Goal: Task Accomplishment & Management: Complete application form

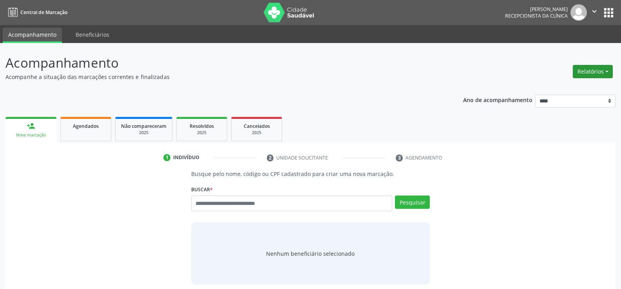
drag, startPoint x: 606, startPoint y: 66, endPoint x: 598, endPoint y: 76, distance: 12.5
click at [606, 66] on button "Relatórios" at bounding box center [592, 71] width 40 height 13
click at [580, 88] on link "Agendamentos" at bounding box center [571, 88] width 84 height 11
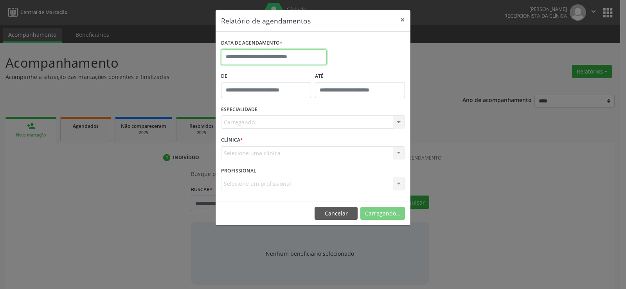
click at [242, 60] on input "text" at bounding box center [274, 57] width 106 height 16
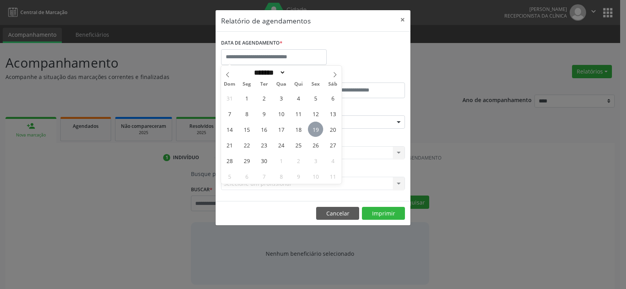
click at [315, 131] on span "19" at bounding box center [315, 129] width 15 height 15
type input "**********"
click at [315, 131] on span "19" at bounding box center [315, 129] width 15 height 15
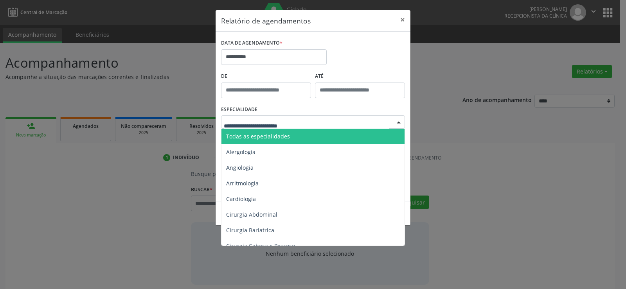
click at [314, 122] on div at bounding box center [313, 122] width 184 height 13
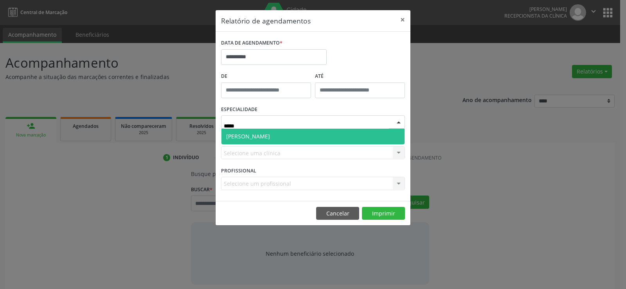
type input "******"
click at [281, 142] on span "[PERSON_NAME]" at bounding box center [313, 137] width 183 height 16
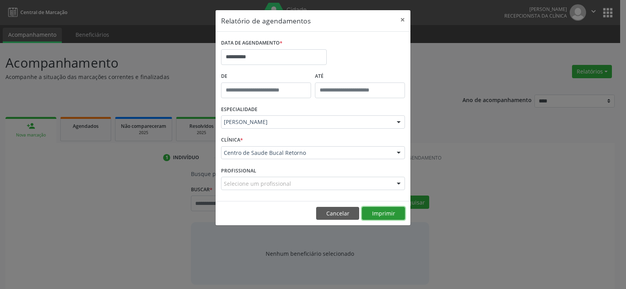
click at [391, 217] on button "Imprimir" at bounding box center [383, 213] width 43 height 13
click at [344, 212] on button "Cancelar" at bounding box center [337, 213] width 43 height 13
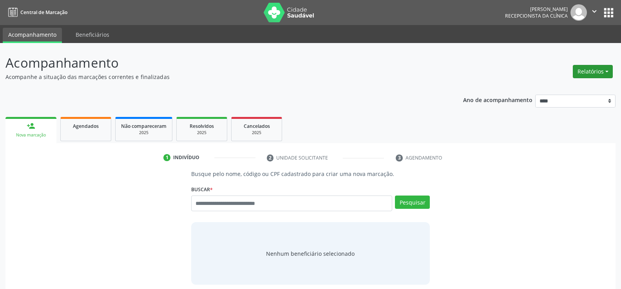
click at [592, 74] on button "Relatórios" at bounding box center [592, 71] width 40 height 13
click at [567, 89] on link "Agendamentos" at bounding box center [571, 88] width 84 height 11
select select "*"
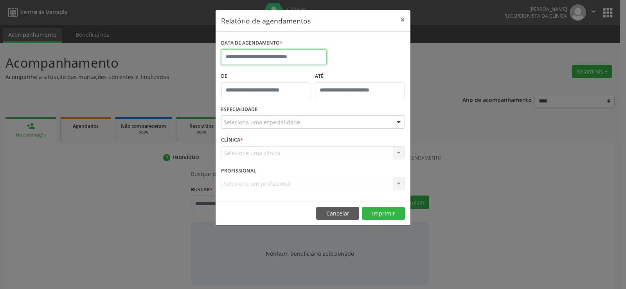
click at [236, 61] on input "text" at bounding box center [274, 57] width 106 height 16
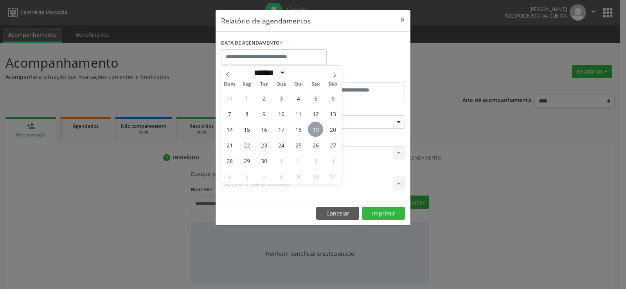
click at [316, 127] on span "19" at bounding box center [315, 129] width 15 height 15
type input "**********"
click at [316, 127] on span "19" at bounding box center [315, 129] width 15 height 15
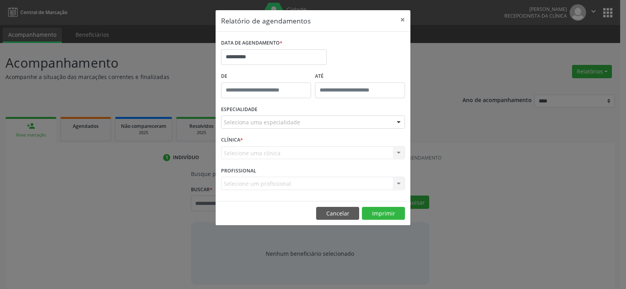
click at [316, 126] on div "Seleciona uma especialidade" at bounding box center [313, 122] width 184 height 13
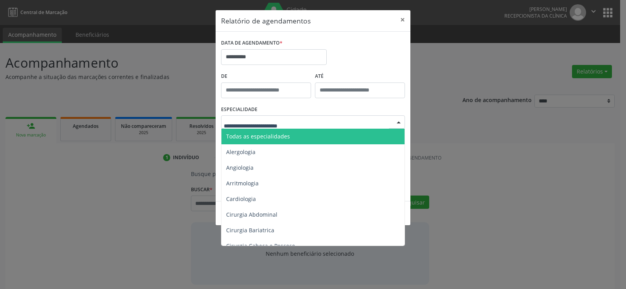
click at [310, 137] on span "Todas as especialidades" at bounding box center [314, 137] width 184 height 16
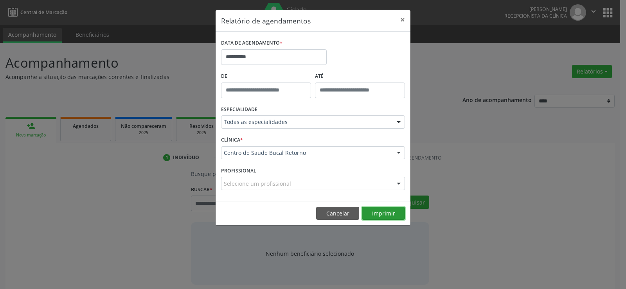
click at [383, 214] on button "Imprimir" at bounding box center [383, 213] width 43 height 13
click at [369, 209] on button "Imprimir" at bounding box center [383, 213] width 43 height 13
click at [331, 213] on button "Cancelar" at bounding box center [337, 213] width 43 height 13
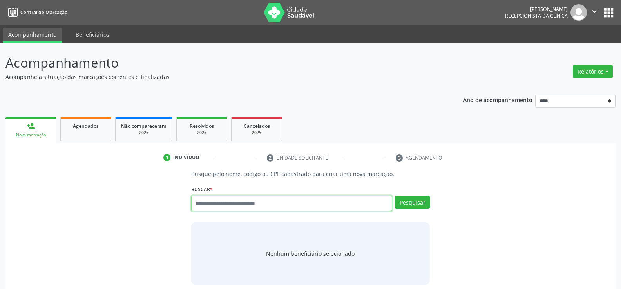
click at [211, 206] on input "text" at bounding box center [291, 204] width 201 height 16
type input "**********"
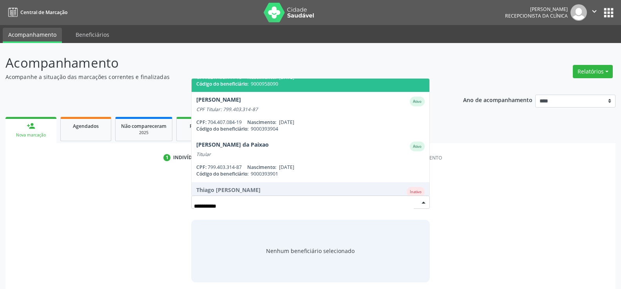
scroll to position [78, 0]
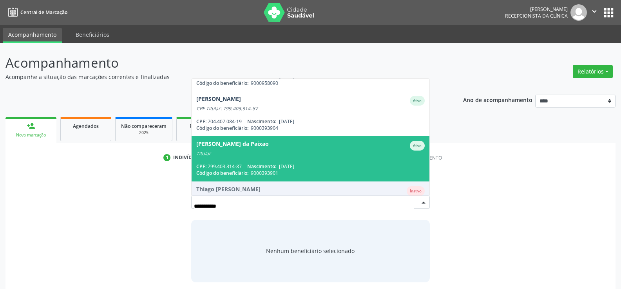
click at [243, 166] on div "CPF: 799.403.314-87 Nascimento: [DATE]" at bounding box center [310, 166] width 228 height 7
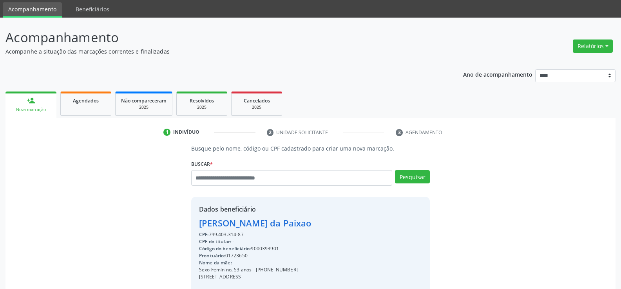
scroll to position [39, 0]
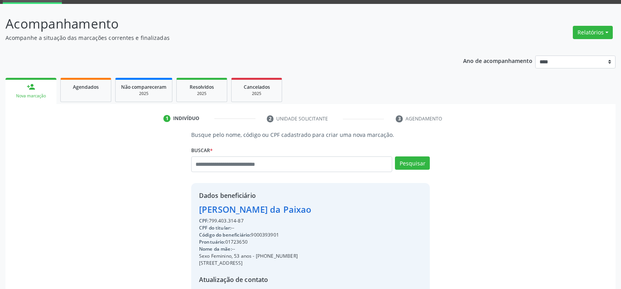
drag, startPoint x: 244, startPoint y: 222, endPoint x: 188, endPoint y: 209, distance: 57.8
click at [188, 209] on div "Busque pelo nome, código ou CPF cadastrado para criar uma nova marcação. [GEOGR…" at bounding box center [310, 232] width 249 height 203
copy div "[PERSON_NAME] da Paixao CPF: 799.403.314-87"
click at [253, 90] on span "Cancelados" at bounding box center [257, 87] width 26 height 7
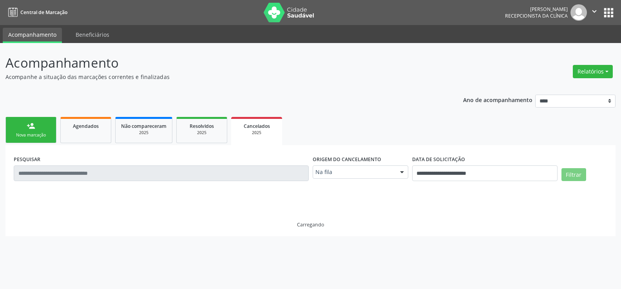
scroll to position [0, 0]
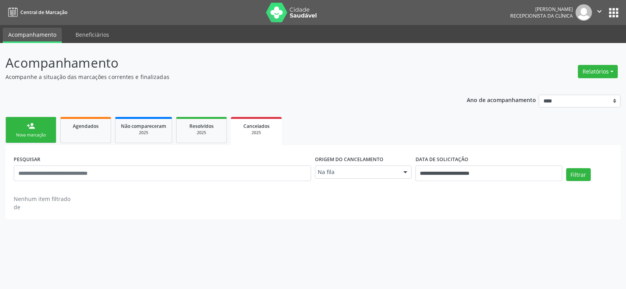
click at [195, 144] on ul "person_add Nova marcação Agendados Não compareceram 2025 Resolvidos 2025 Cancel…" at bounding box center [312, 130] width 615 height 30
click at [195, 130] on div "2025" at bounding box center [201, 133] width 39 height 6
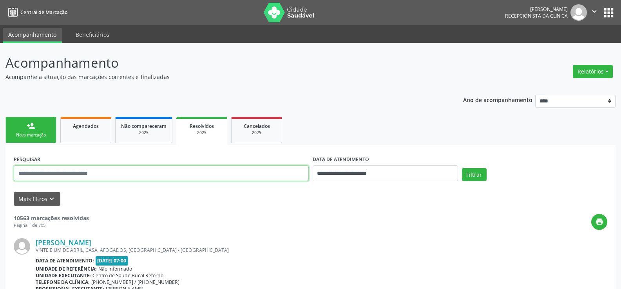
click at [127, 174] on input "text" at bounding box center [161, 174] width 295 height 16
paste input "**********"
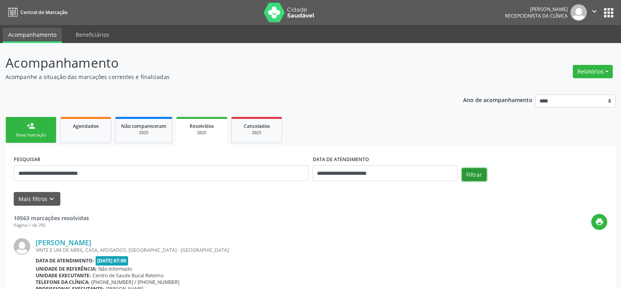
click at [471, 173] on button "Filtrar" at bounding box center [474, 174] width 25 height 13
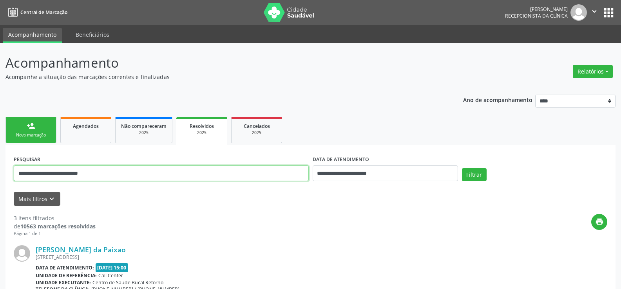
drag, startPoint x: 107, startPoint y: 182, endPoint x: 0, endPoint y: 183, distance: 107.3
paste input "text"
type input "**********"
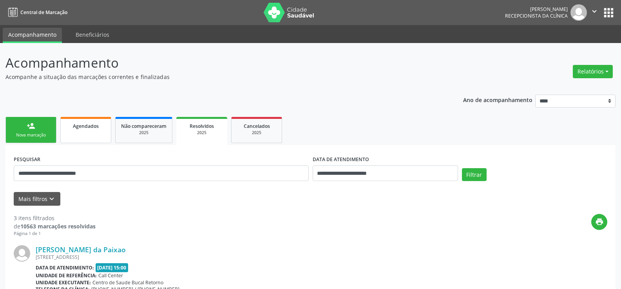
click at [89, 133] on link "Agendados" at bounding box center [85, 130] width 51 height 26
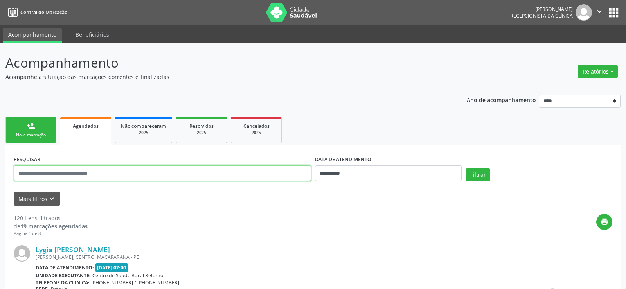
click at [103, 171] on input "text" at bounding box center [163, 174] width 298 height 16
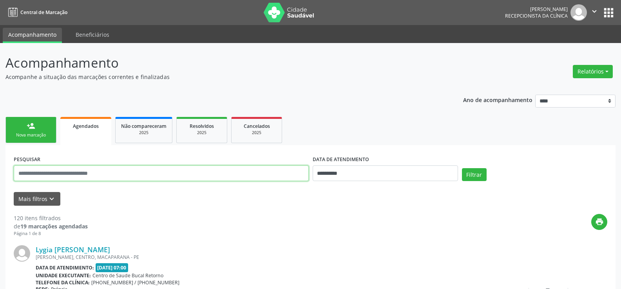
click at [103, 171] on input "text" at bounding box center [161, 174] width 295 height 16
paste input "**********"
type input "**********"
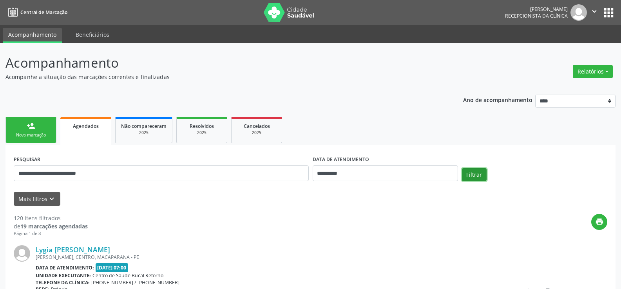
click at [469, 173] on button "Filtrar" at bounding box center [474, 174] width 25 height 13
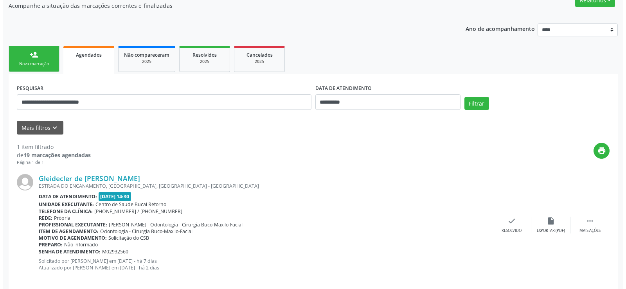
scroll to position [81, 0]
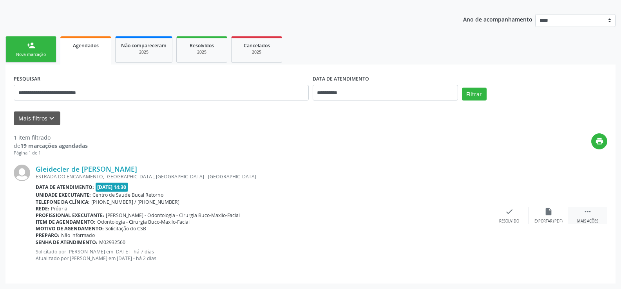
click at [578, 214] on div " Mais ações" at bounding box center [587, 216] width 39 height 17
click at [511, 210] on icon "cancel" at bounding box center [509, 212] width 9 height 9
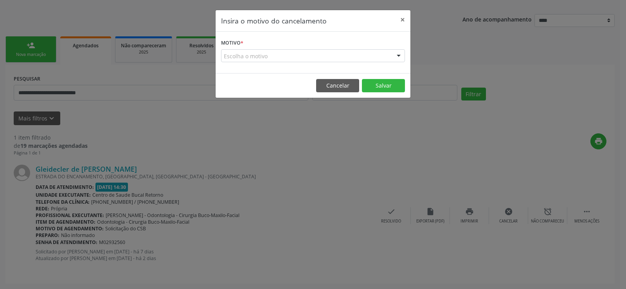
click at [262, 52] on div "Escolha o motivo" at bounding box center [313, 55] width 184 height 13
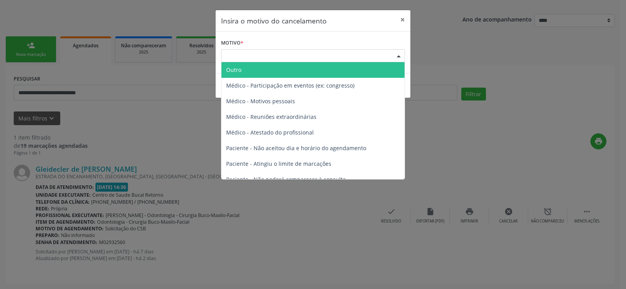
drag, startPoint x: 249, startPoint y: 68, endPoint x: 248, endPoint y: 85, distance: 17.3
click at [249, 68] on span "Outro" at bounding box center [313, 70] width 183 height 16
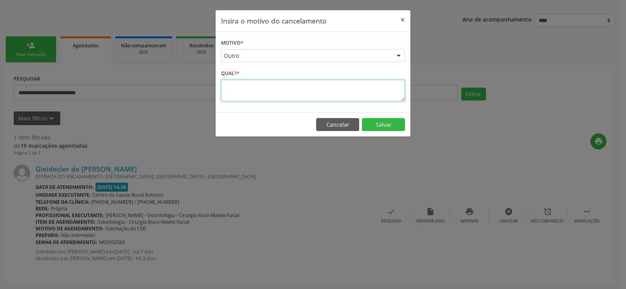
click at [248, 92] on textarea at bounding box center [313, 91] width 184 height 22
click at [341, 88] on textarea "**********" at bounding box center [313, 91] width 184 height 22
click at [392, 86] on textarea "**********" at bounding box center [313, 91] width 184 height 22
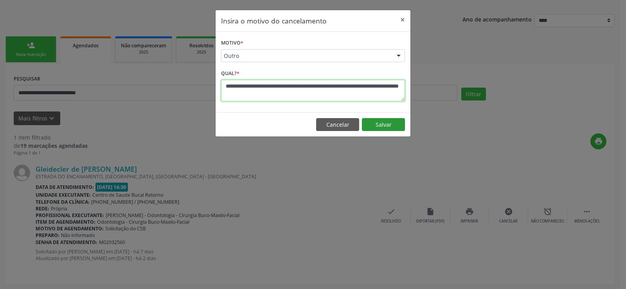
type textarea "**********"
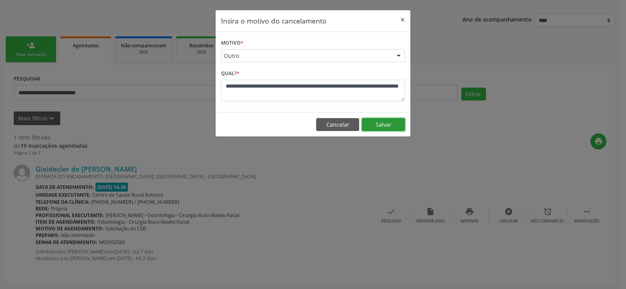
click at [386, 126] on button "Salvar" at bounding box center [383, 124] width 43 height 13
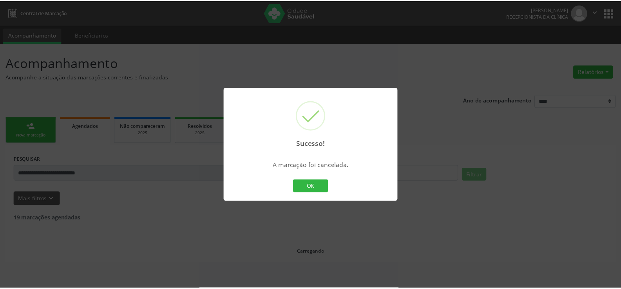
scroll to position [0, 0]
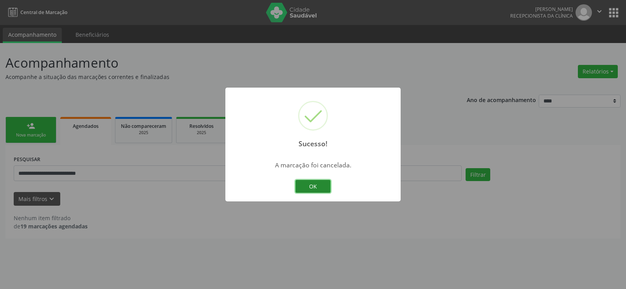
drag, startPoint x: 323, startPoint y: 185, endPoint x: 199, endPoint y: 162, distance: 126.6
click at [321, 186] on button "OK" at bounding box center [313, 186] width 35 height 13
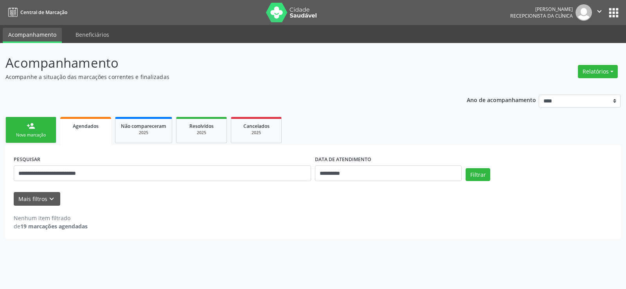
click at [42, 131] on link "person_add Nova marcação" at bounding box center [30, 130] width 51 height 26
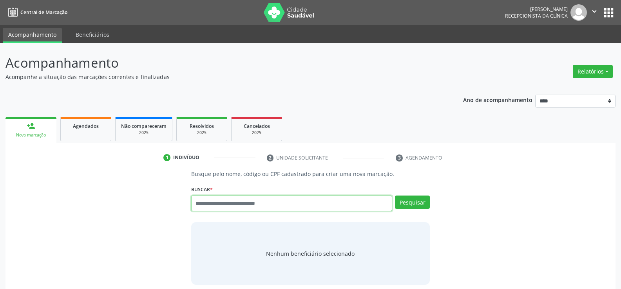
click at [221, 202] on input "text" at bounding box center [291, 204] width 201 height 16
paste input "**********"
type input "**********"
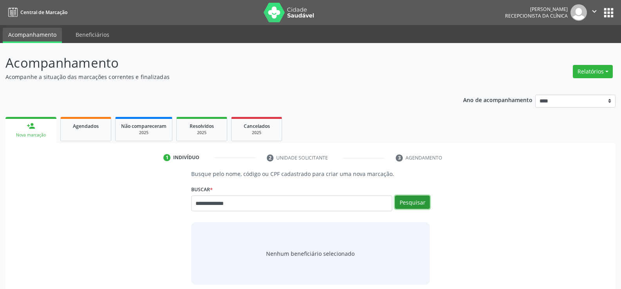
click at [412, 198] on button "Pesquisar" at bounding box center [412, 202] width 35 height 13
type input "**********"
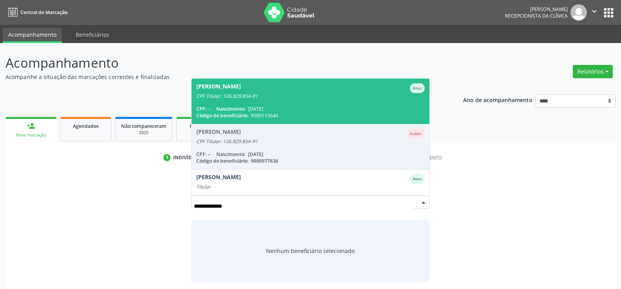
click at [294, 95] on div "CPF Titular: 126.829.854-91" at bounding box center [310, 96] width 228 height 6
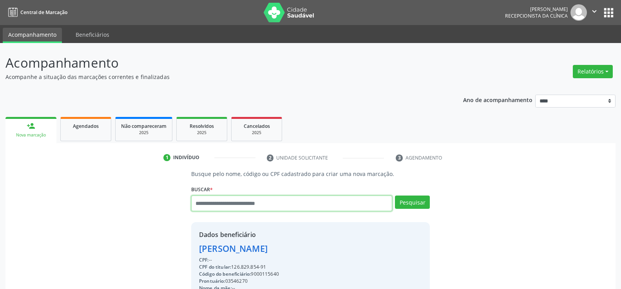
click at [309, 203] on input "text" at bounding box center [291, 204] width 201 height 16
click at [286, 200] on input "text" at bounding box center [291, 204] width 201 height 16
paste input "**********"
type input "**********"
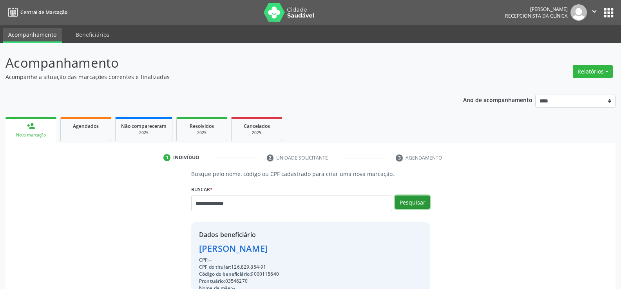
click at [417, 208] on button "Pesquisar" at bounding box center [412, 202] width 35 height 13
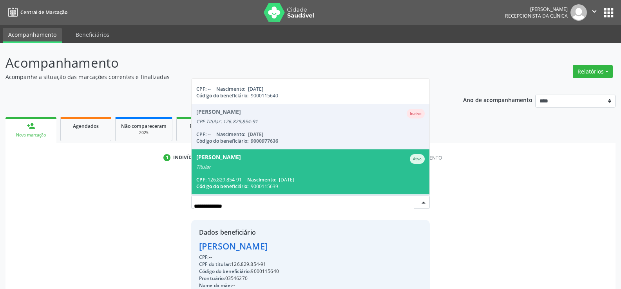
scroll to position [39, 0]
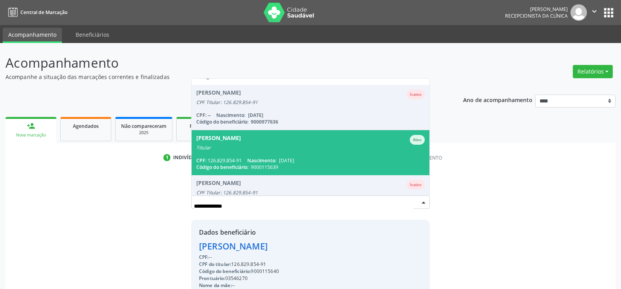
click at [254, 157] on span "[PERSON_NAME] Ativo Titular CPF: 126.829.854-91 Nascimento: [DATE] Código do be…" at bounding box center [310, 152] width 238 height 45
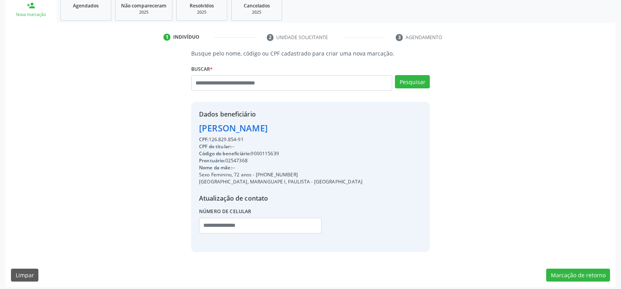
scroll to position [124, 0]
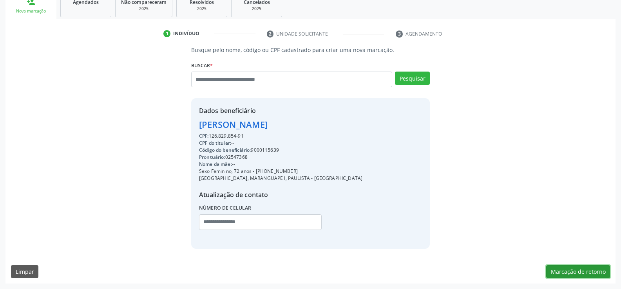
click at [564, 270] on button "Marcação de retorno" at bounding box center [578, 271] width 64 height 13
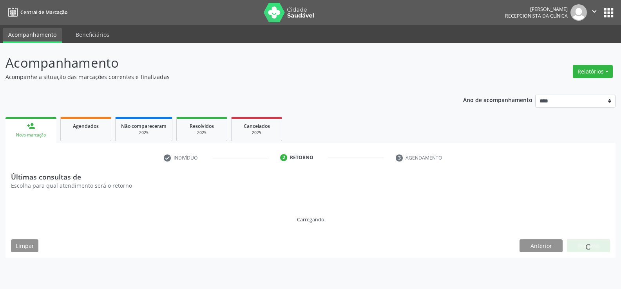
scroll to position [0, 0]
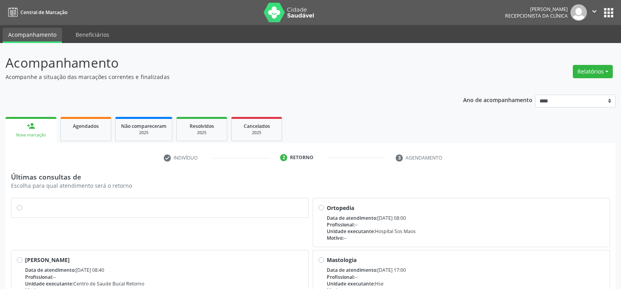
drag, startPoint x: 18, startPoint y: 206, endPoint x: 416, endPoint y: 218, distance: 398.0
click at [25, 204] on label at bounding box center [164, 204] width 278 height 0
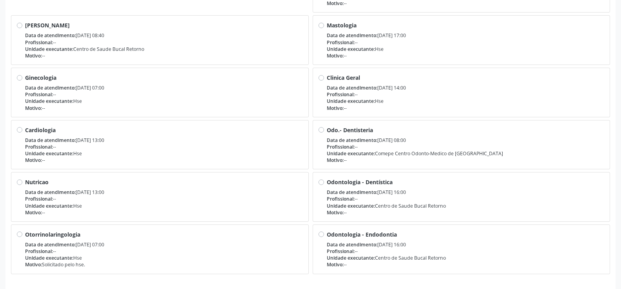
scroll to position [263, 0]
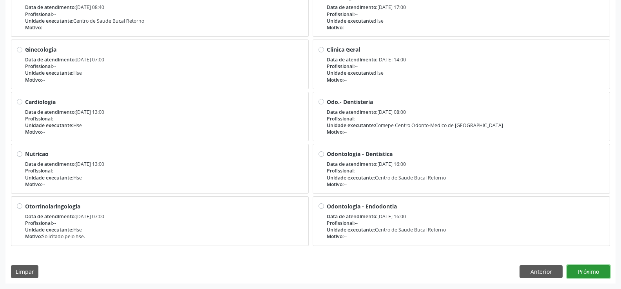
click at [591, 270] on button "Próximo" at bounding box center [588, 271] width 43 height 13
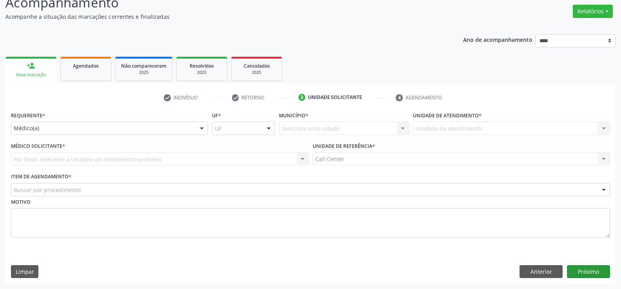
scroll to position [60, 0]
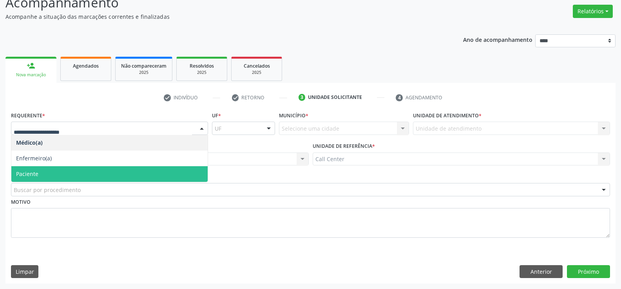
click at [25, 170] on span "Paciente" at bounding box center [109, 174] width 196 height 16
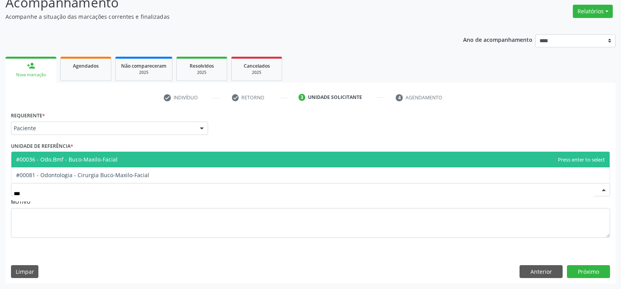
type input "****"
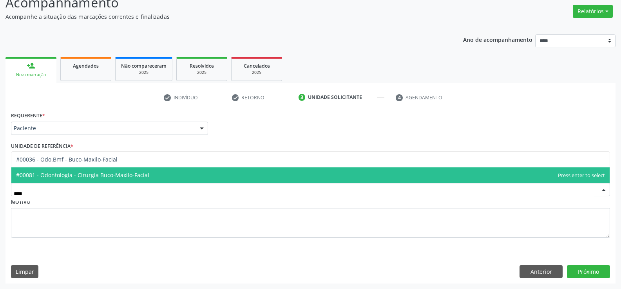
click at [34, 179] on span "#00081 - Odontologia - Cirurgia Buco-Maxilo-Facial" at bounding box center [310, 176] width 598 height 16
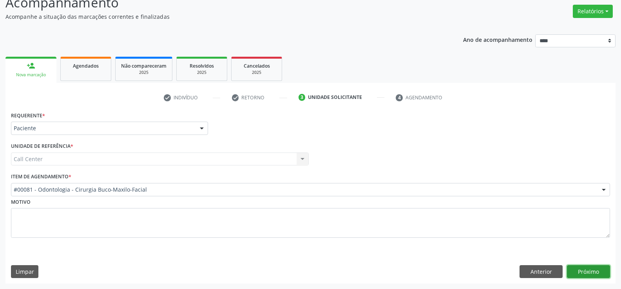
click at [594, 276] on button "Próximo" at bounding box center [588, 271] width 43 height 13
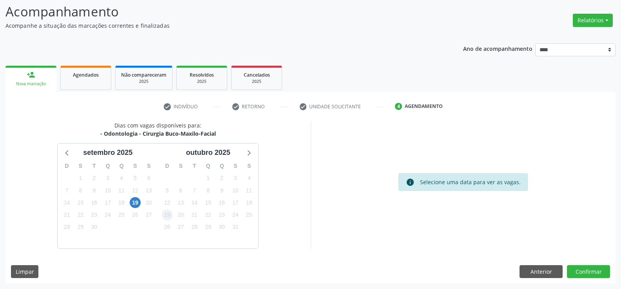
scroll to position [51, 0]
click at [133, 203] on span "19" at bounding box center [135, 202] width 11 height 11
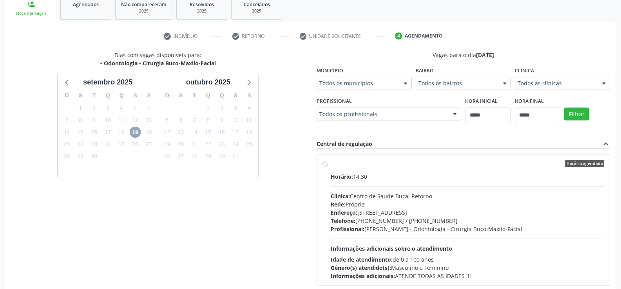
scroll to position [130, 0]
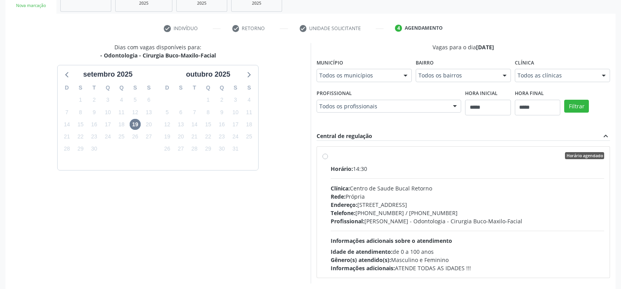
click at [323, 160] on div "Horário agendado Horário: 14:30 Clínica: Centro de Saude Bucal Retorno Rede: Pr…" at bounding box center [463, 212] width 282 height 120
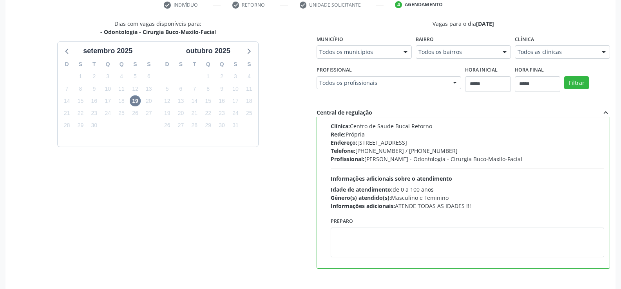
scroll to position [179, 0]
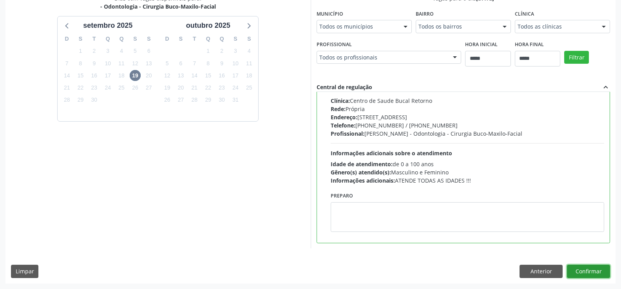
click at [589, 270] on button "Confirmar" at bounding box center [588, 271] width 43 height 13
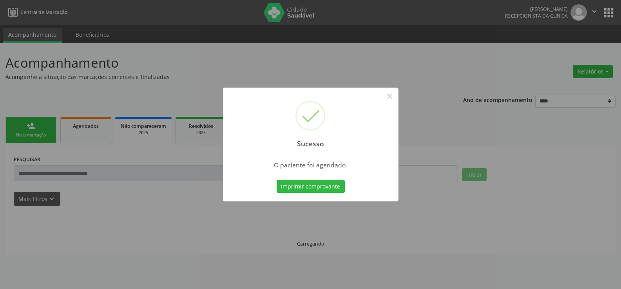
scroll to position [0, 0]
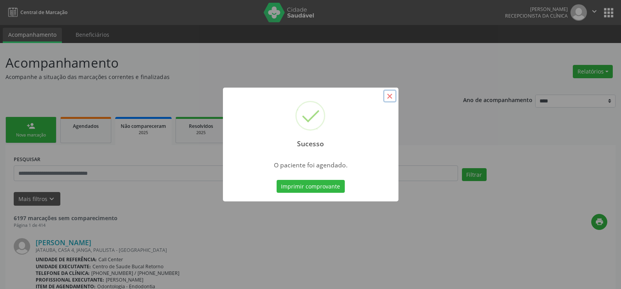
click at [391, 97] on button "×" at bounding box center [389, 96] width 13 height 13
